Goal: Task Accomplishment & Management: Manage account settings

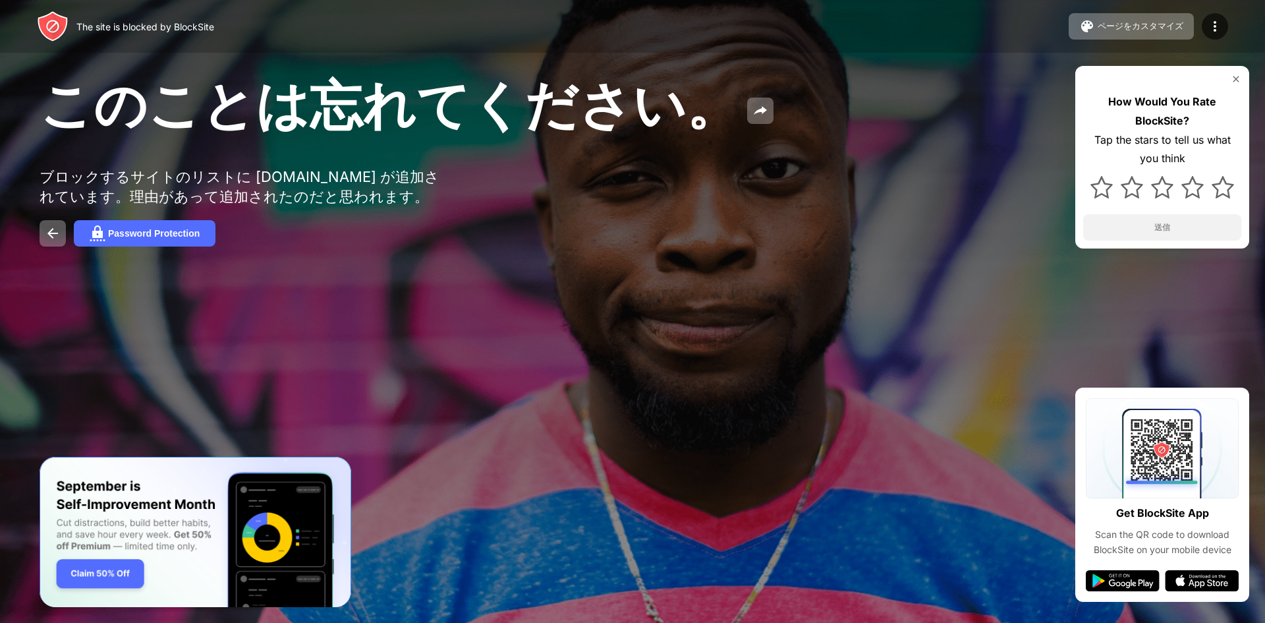
drag, startPoint x: 616, startPoint y: 142, endPoint x: 615, endPoint y: 156, distance: 13.9
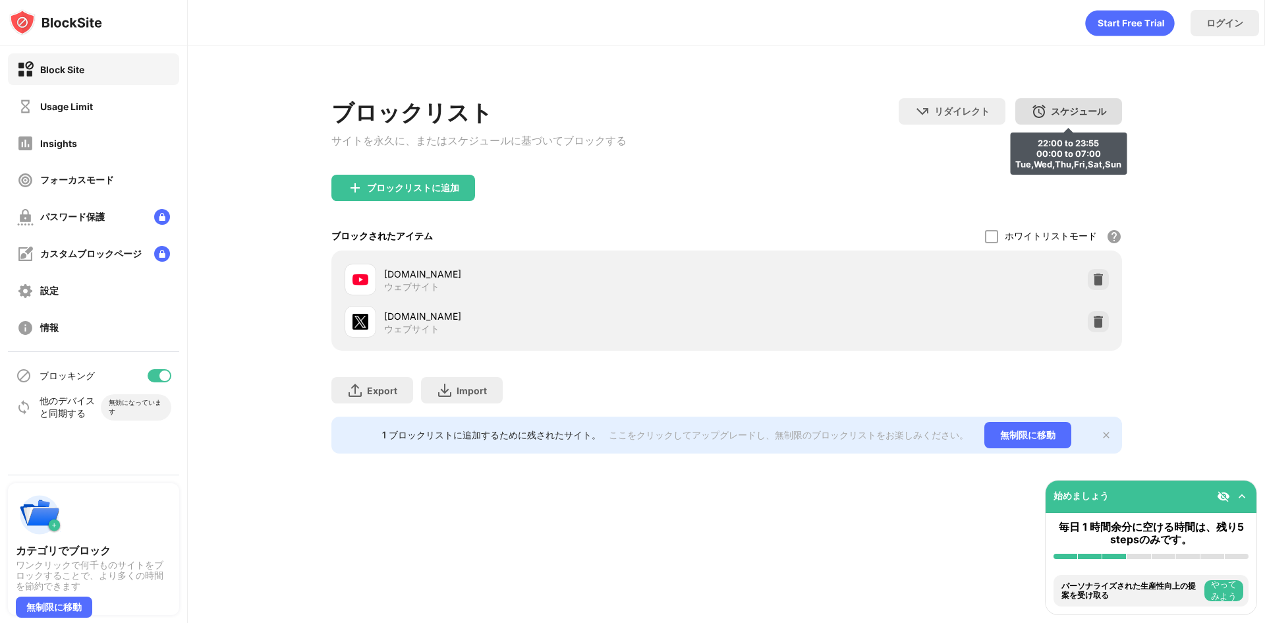
click at [1089, 95] on div "ブロックリスト サイトを永久に、またはスケジュールに基づいてブロックする リダイレクト クリックしてリダイレクトのウェブサイトを設定する スケジュール 22:…" at bounding box center [726, 267] width 791 height 371
click at [1078, 103] on div "スケジュール 22:00 to 23:55 00:00 to 07:00 Tue,Wed,Thu,Fri,Sat,Sun" at bounding box center [1069, 111] width 107 height 26
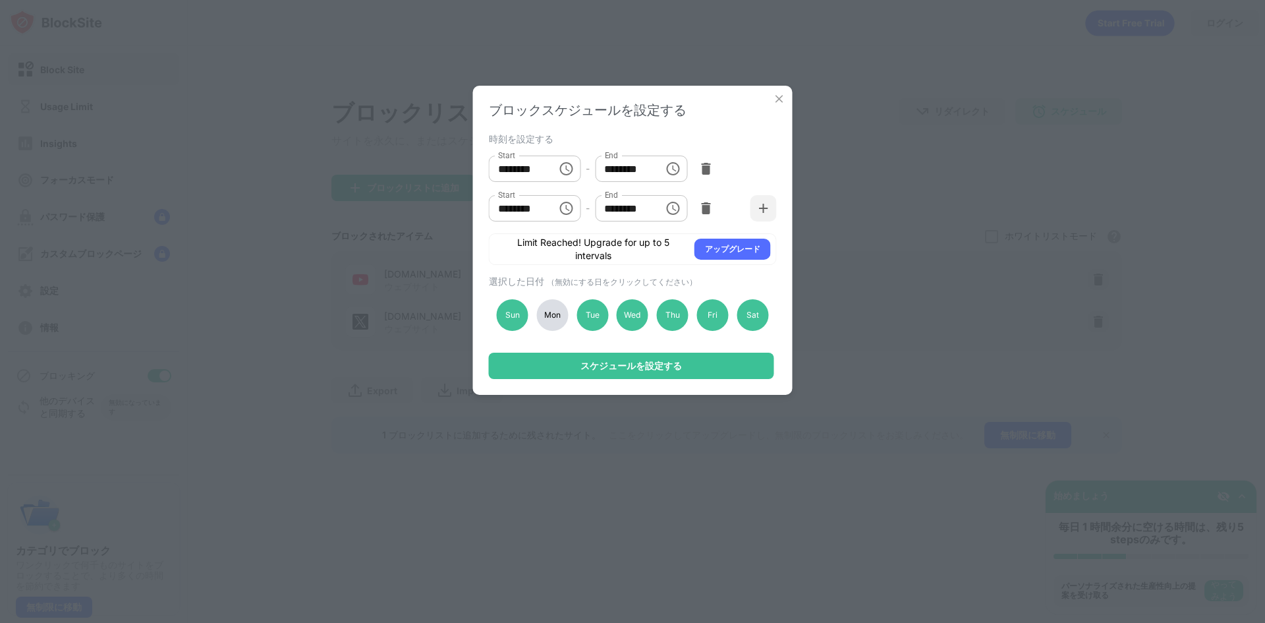
click at [550, 317] on div "Mon" at bounding box center [552, 315] width 32 height 32
drag, startPoint x: 593, startPoint y: 320, endPoint x: 600, endPoint y: 350, distance: 30.5
click at [594, 323] on div "Tue" at bounding box center [593, 315] width 32 height 32
click at [609, 366] on div "スケジュールを設定する" at bounding box center [631, 365] width 101 height 11
